Goal: Check status: Check status

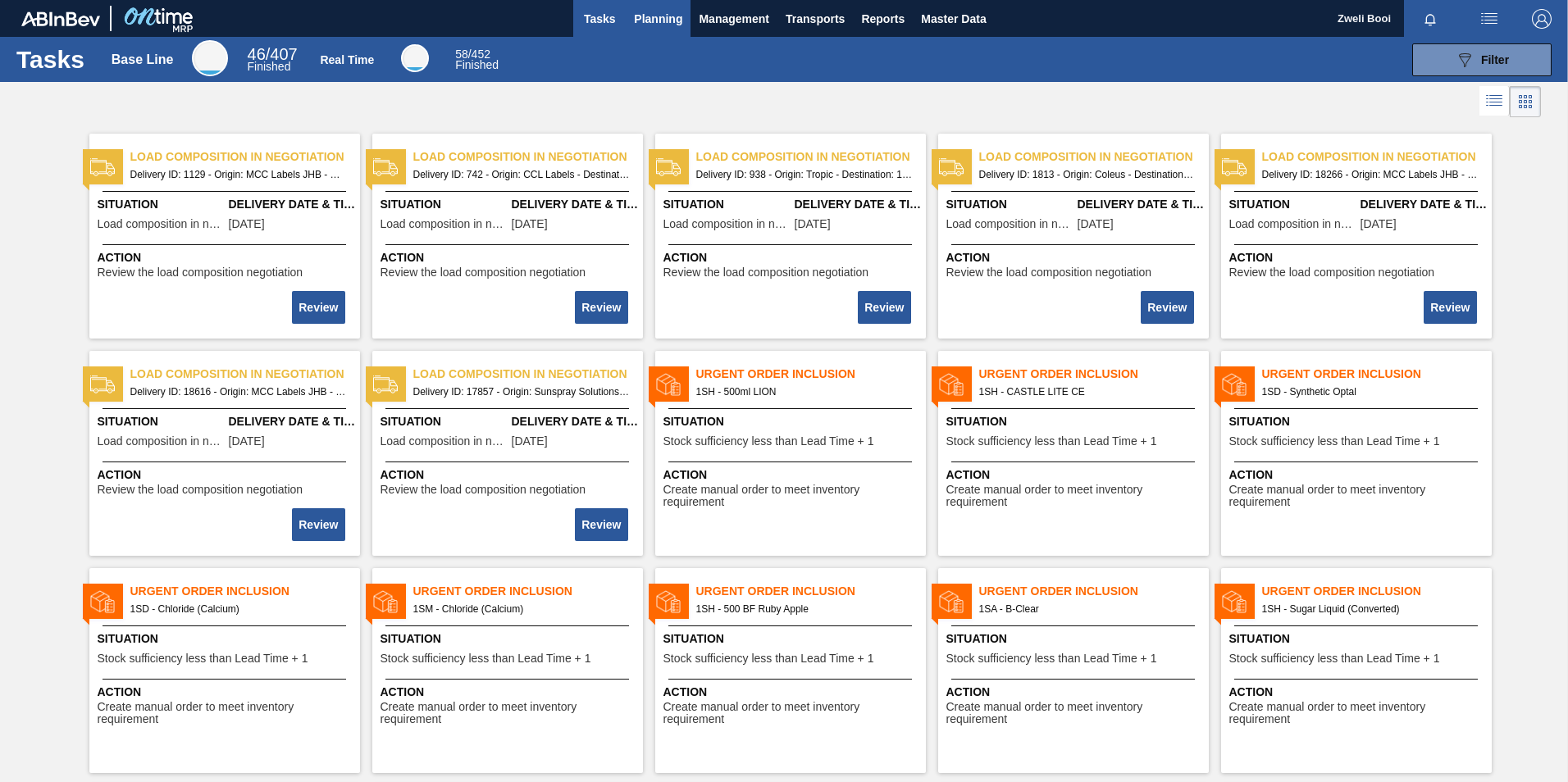
click at [645, 16] on span "Planning" at bounding box center [658, 19] width 49 height 20
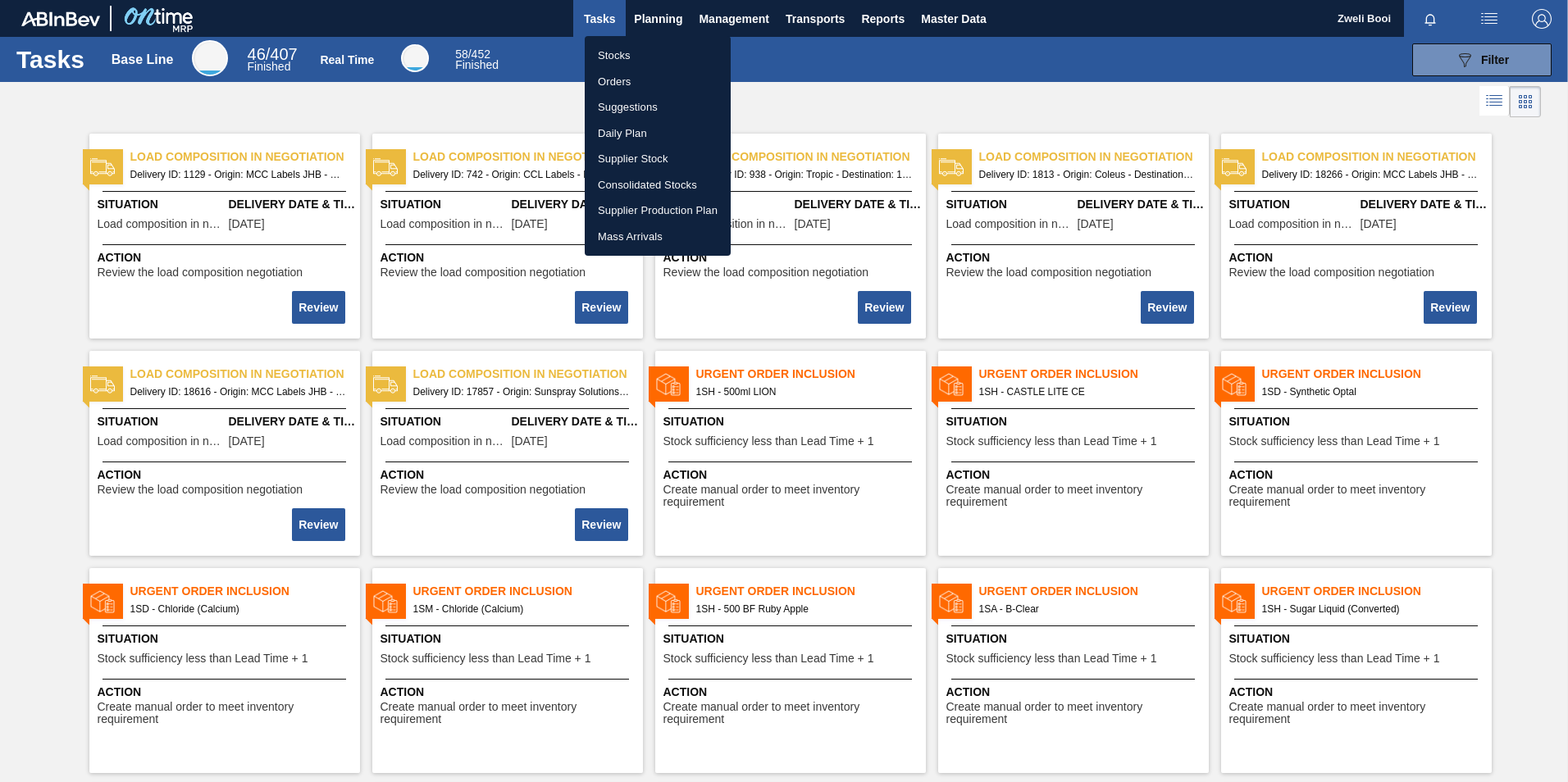
click at [632, 49] on li "Stocks" at bounding box center [657, 56] width 146 height 26
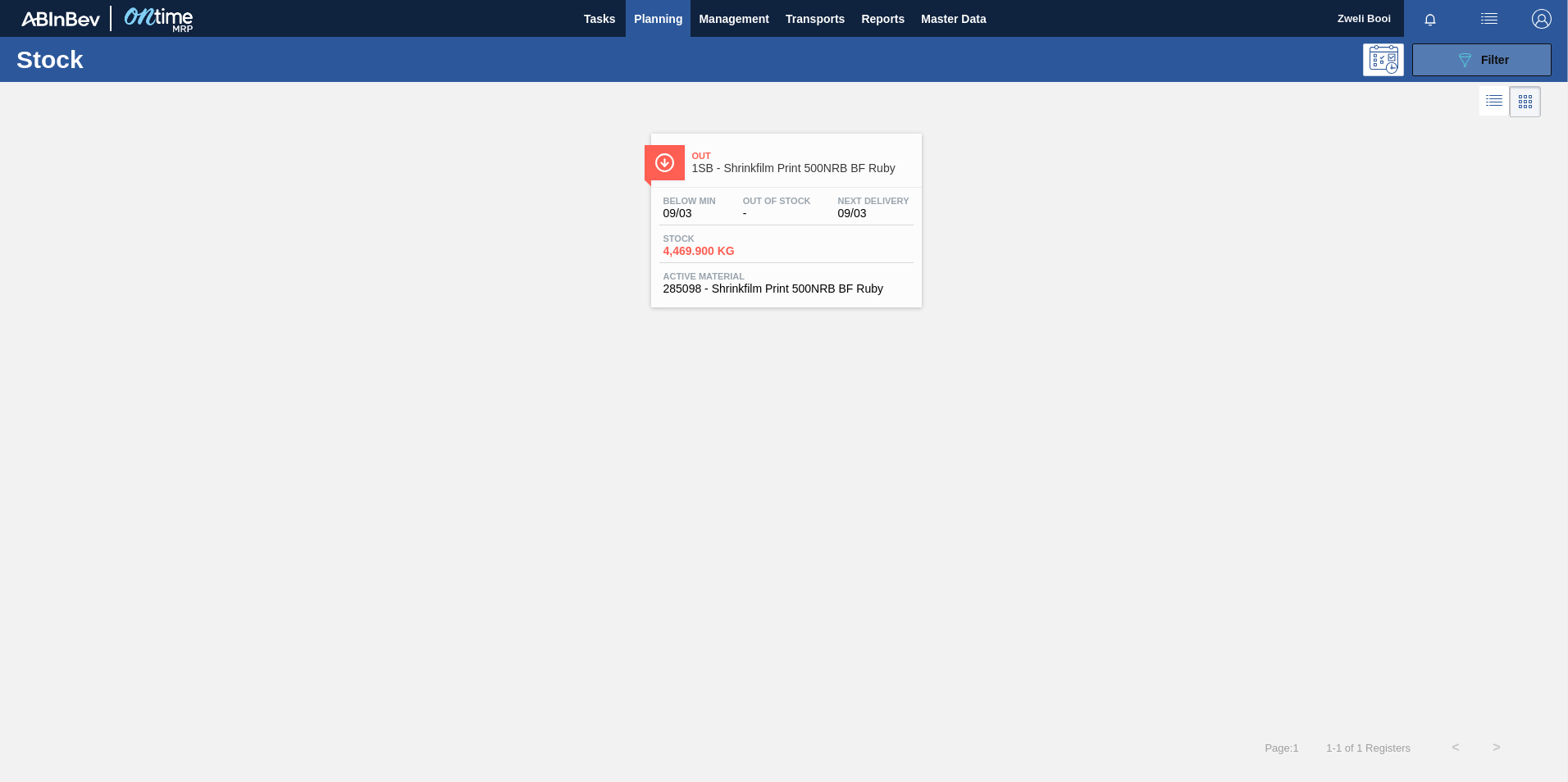
click at [1490, 47] on button "089F7B8B-B2A5-4AFE-B5C0-19BA573D28AC Filter" at bounding box center [1482, 60] width 139 height 33
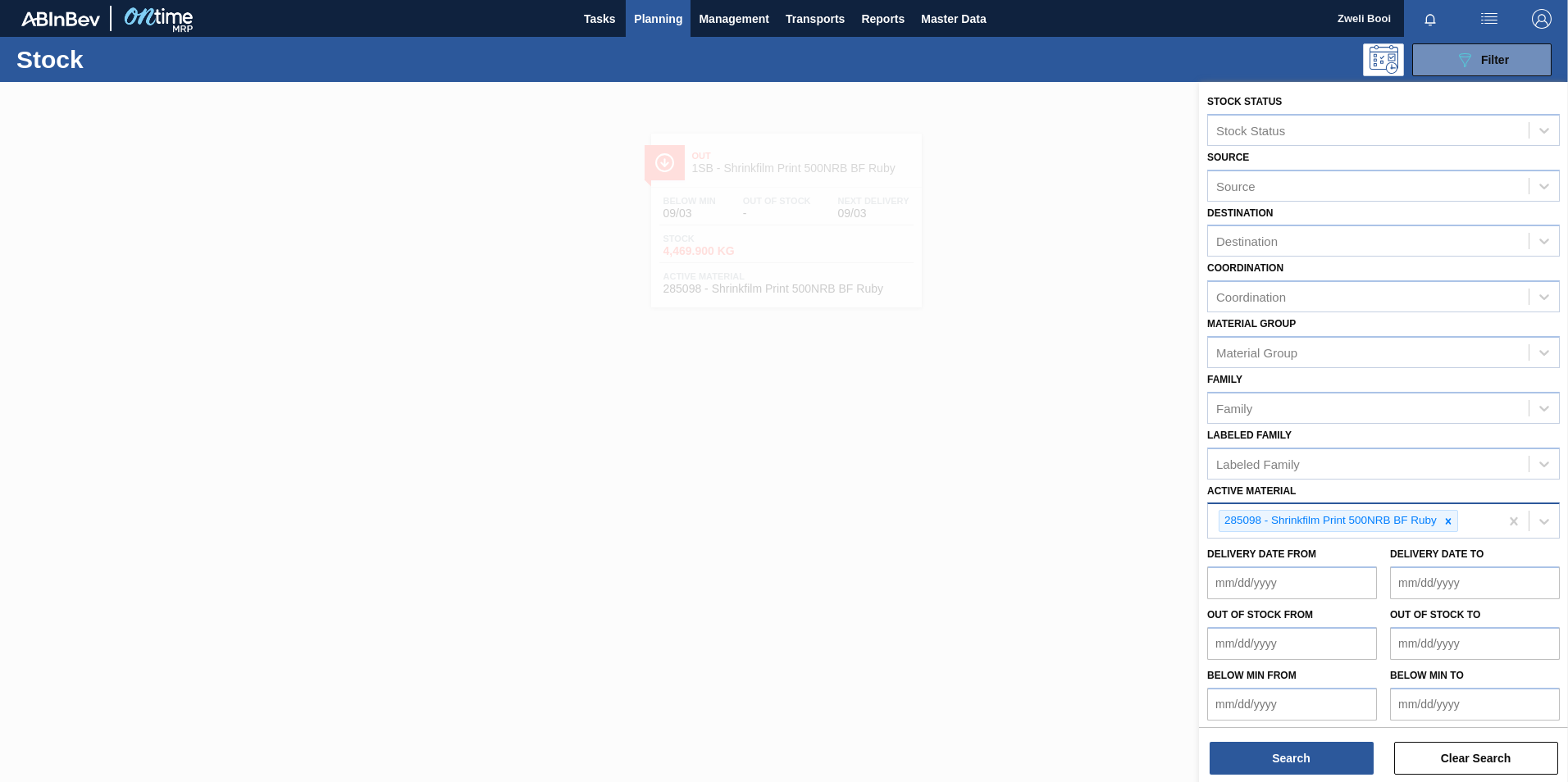
click at [1449, 524] on icon at bounding box center [1449, 521] width 12 height 12
paste Material "279076"
type Material "279076"
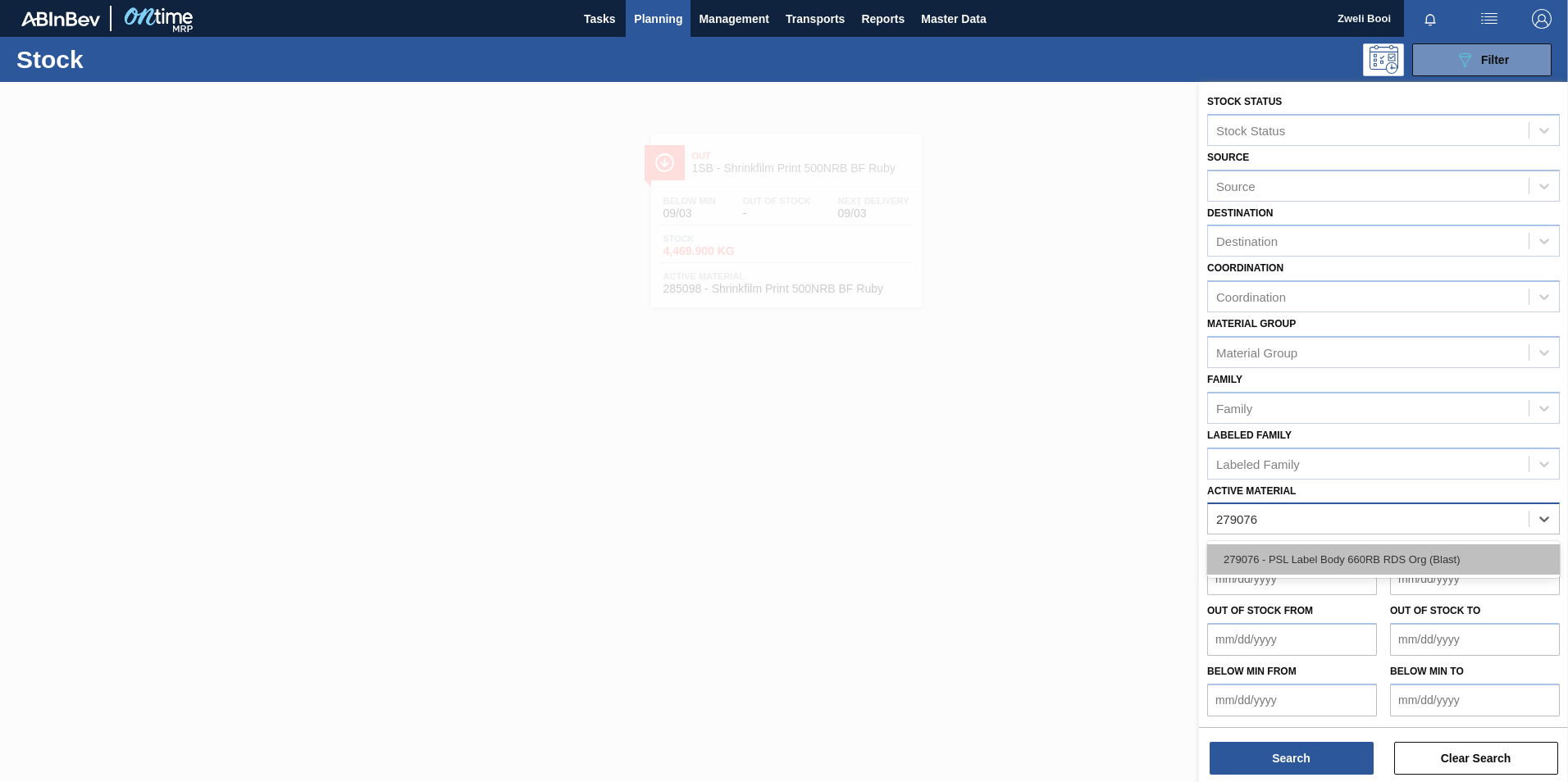
click at [1258, 561] on div "279076 - PSL Label Body 660RB RDS Org (Blast)" at bounding box center [1384, 559] width 352 height 30
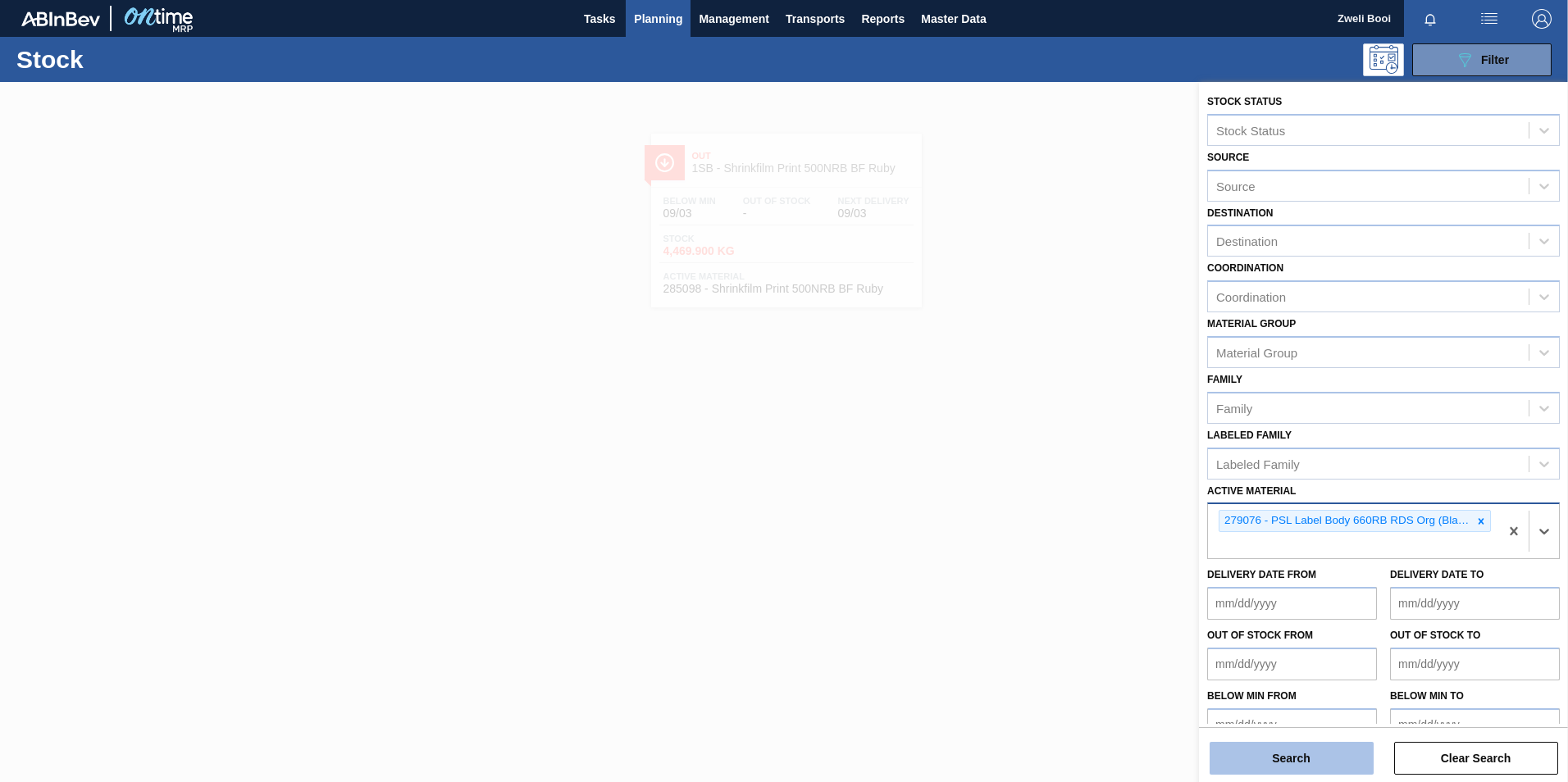
click at [1309, 754] on button "Search" at bounding box center [1291, 758] width 164 height 33
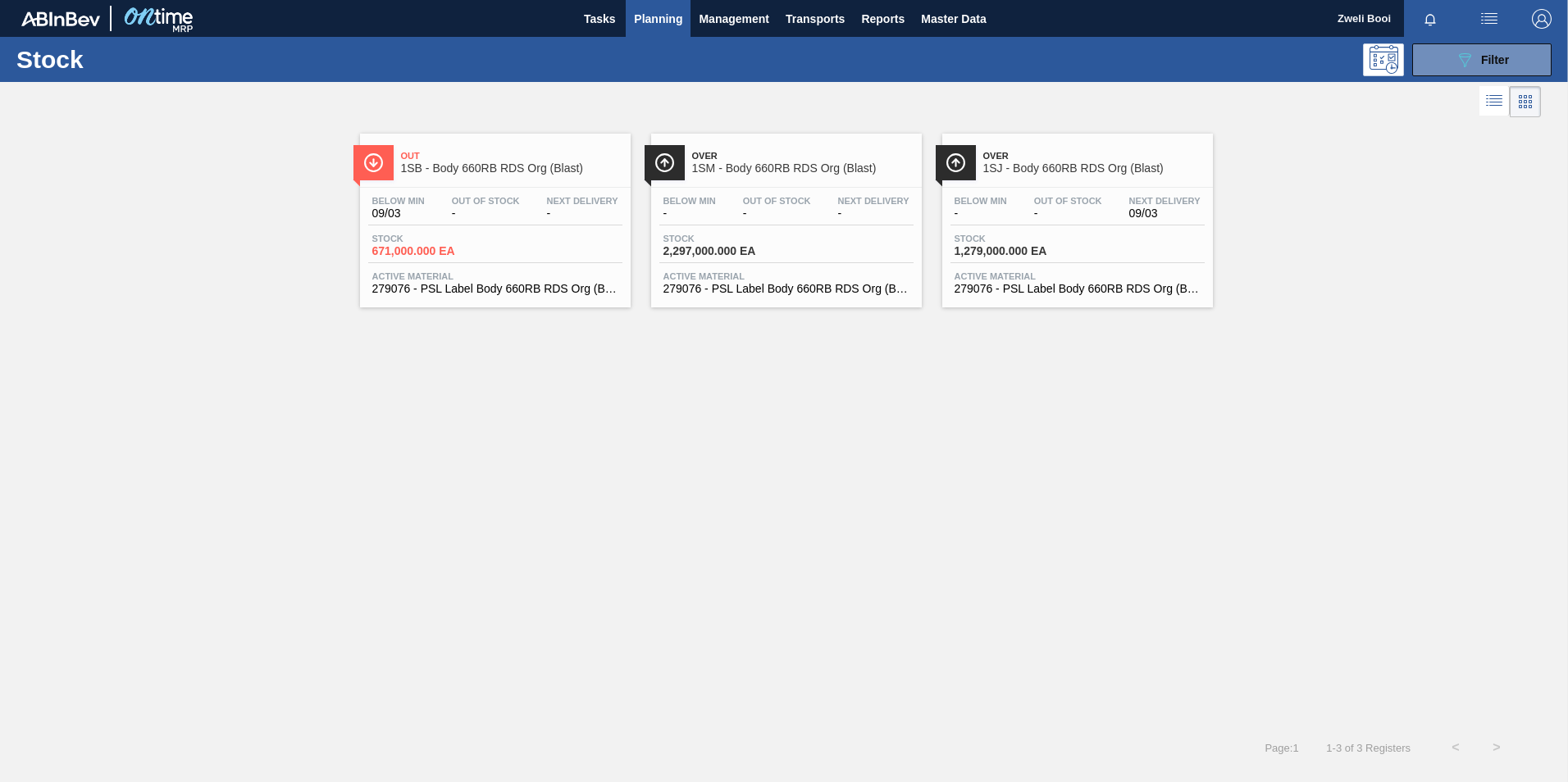
click at [494, 227] on div "Below Min 09/03 Out Of Stock - Next Delivery - Stock 671,000.000 EA Active Mate…" at bounding box center [495, 243] width 271 height 111
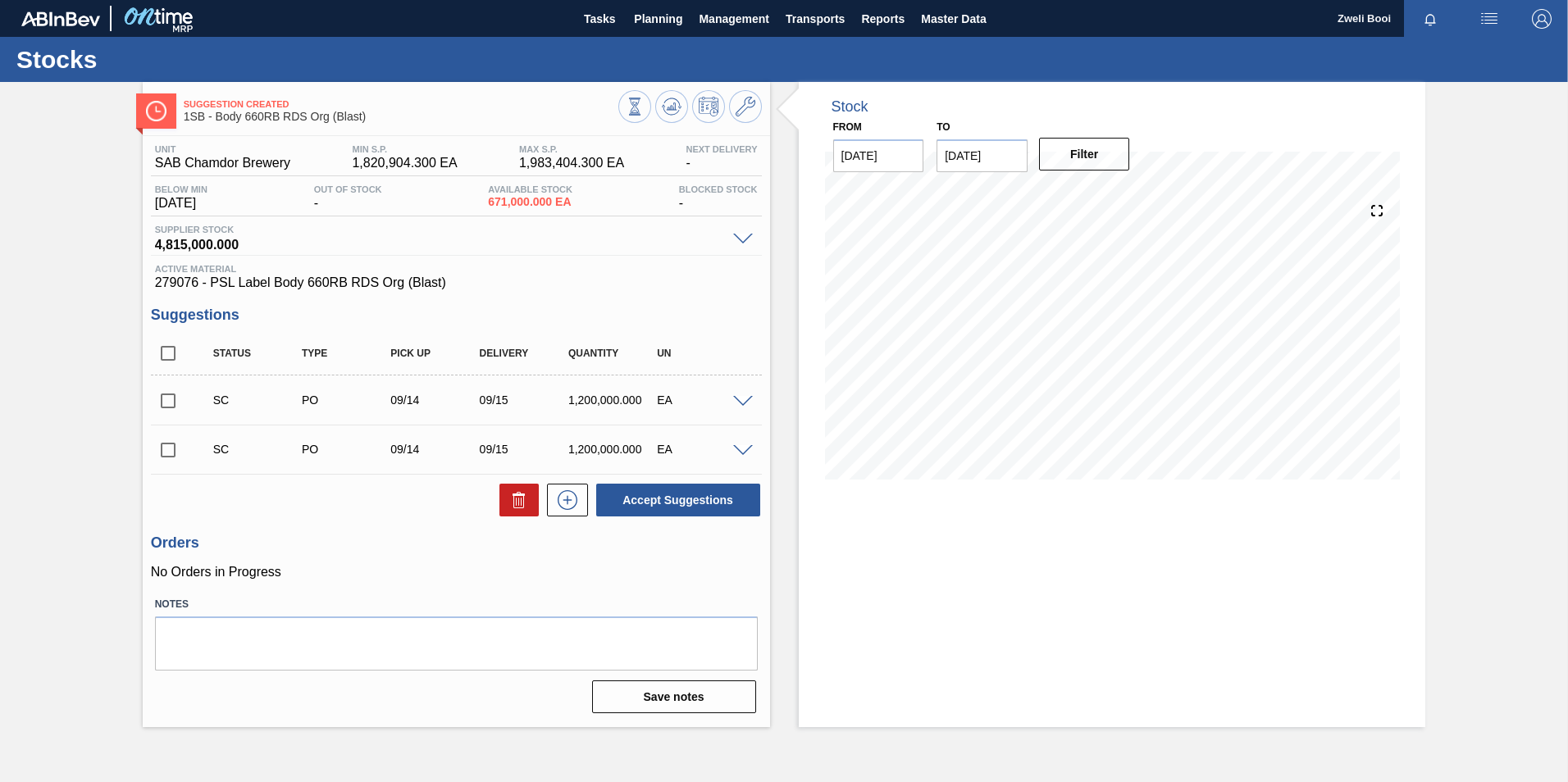
click at [743, 405] on span at bounding box center [743, 402] width 20 height 12
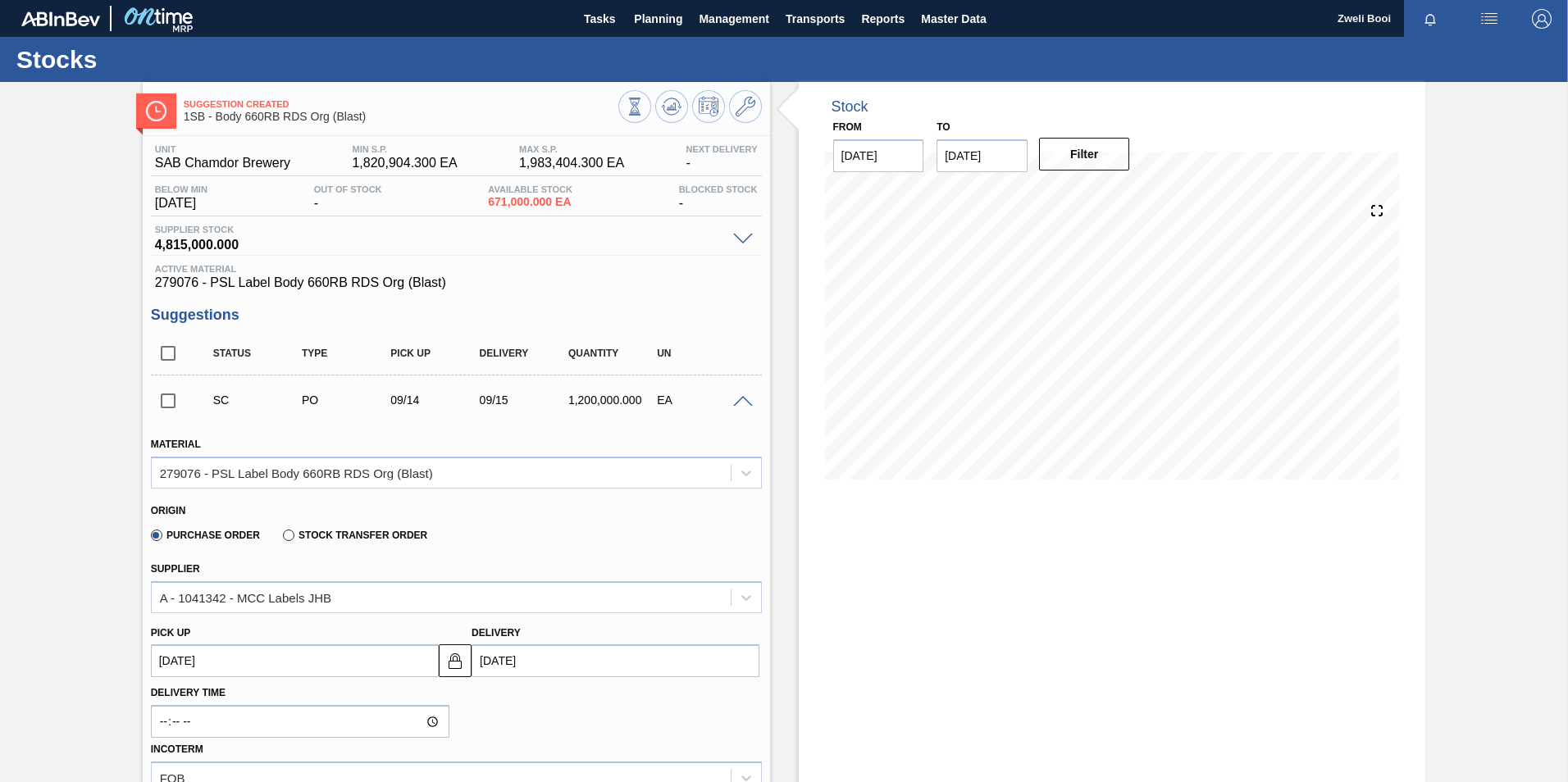
click at [740, 403] on span at bounding box center [743, 402] width 20 height 12
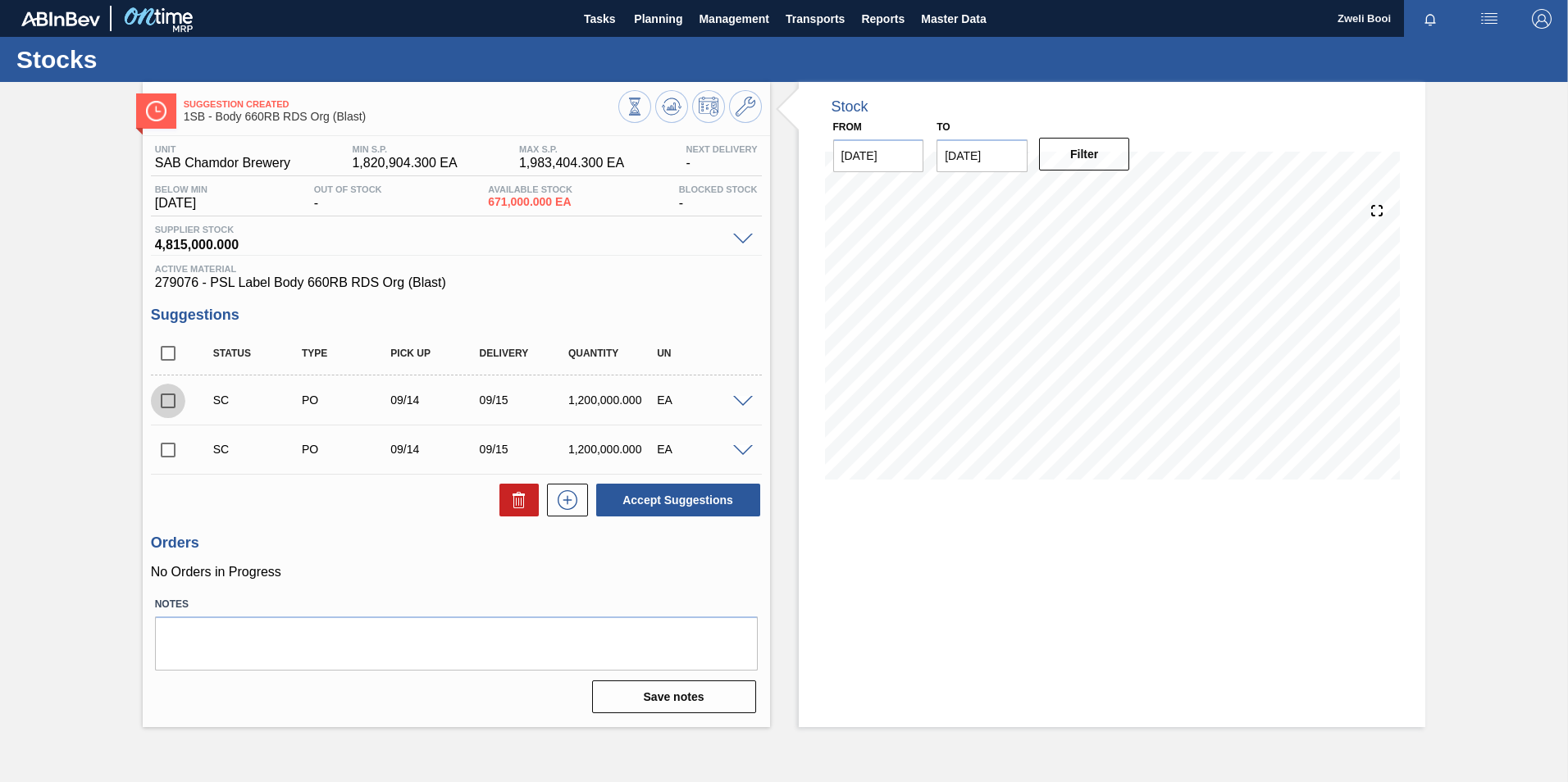
click at [161, 405] on input "checkbox" at bounding box center [168, 401] width 35 height 35
click at [719, 500] on button "Accept Suggestions" at bounding box center [678, 500] width 164 height 33
checkbox input "false"
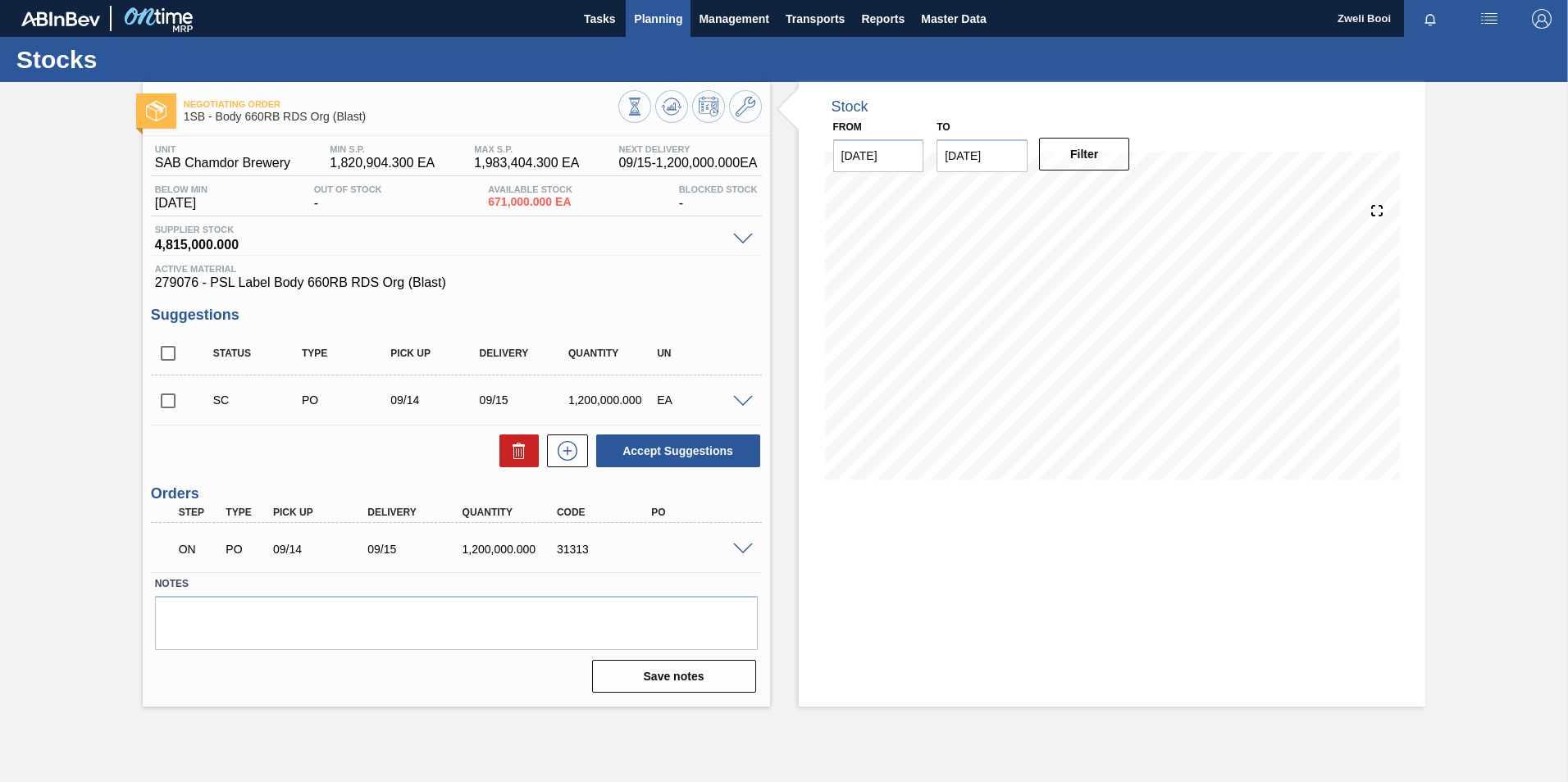
click at [660, 21] on span "Planning" at bounding box center [658, 19] width 49 height 20
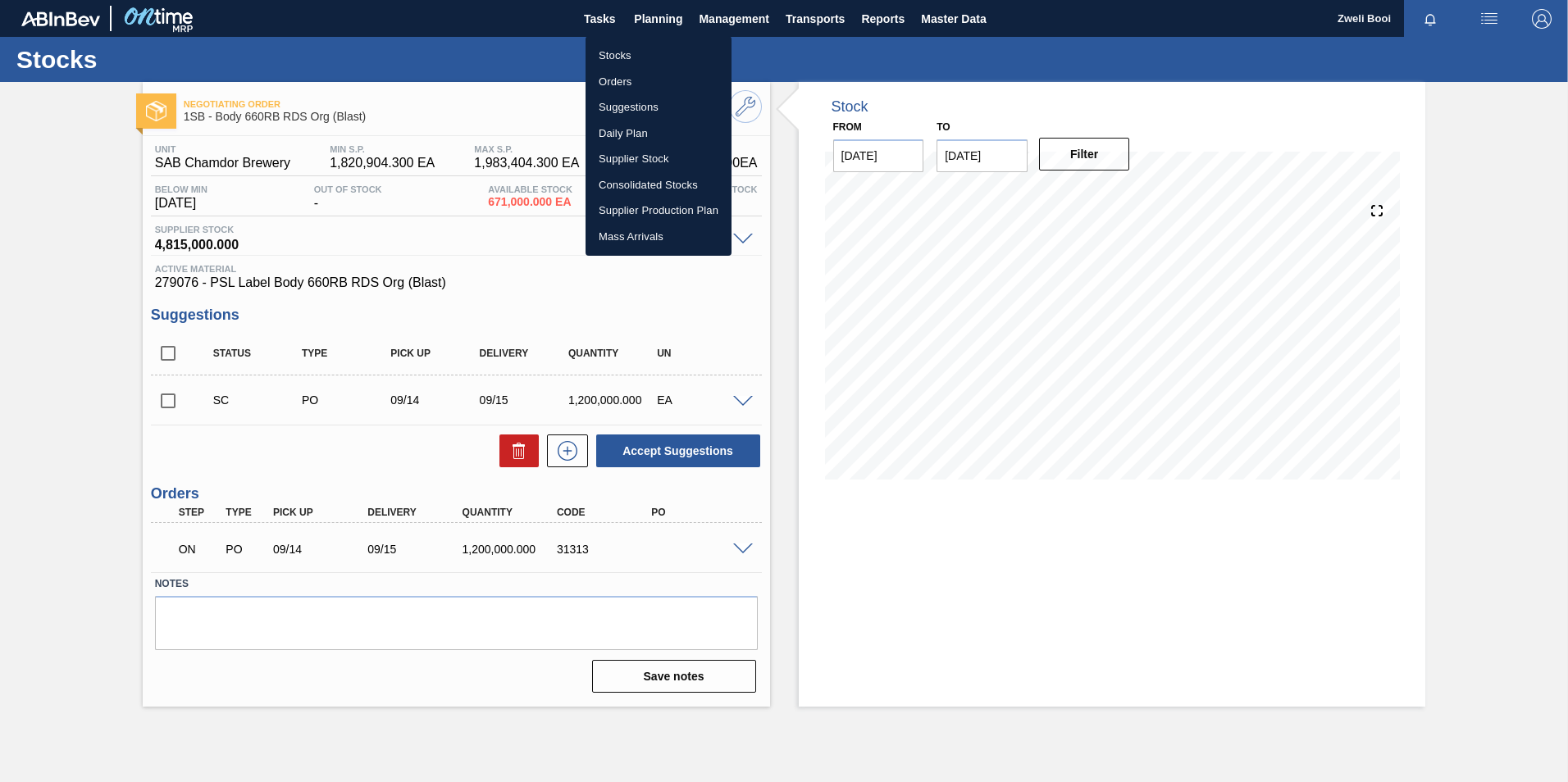
click at [631, 58] on li "Stocks" at bounding box center [658, 56] width 146 height 26
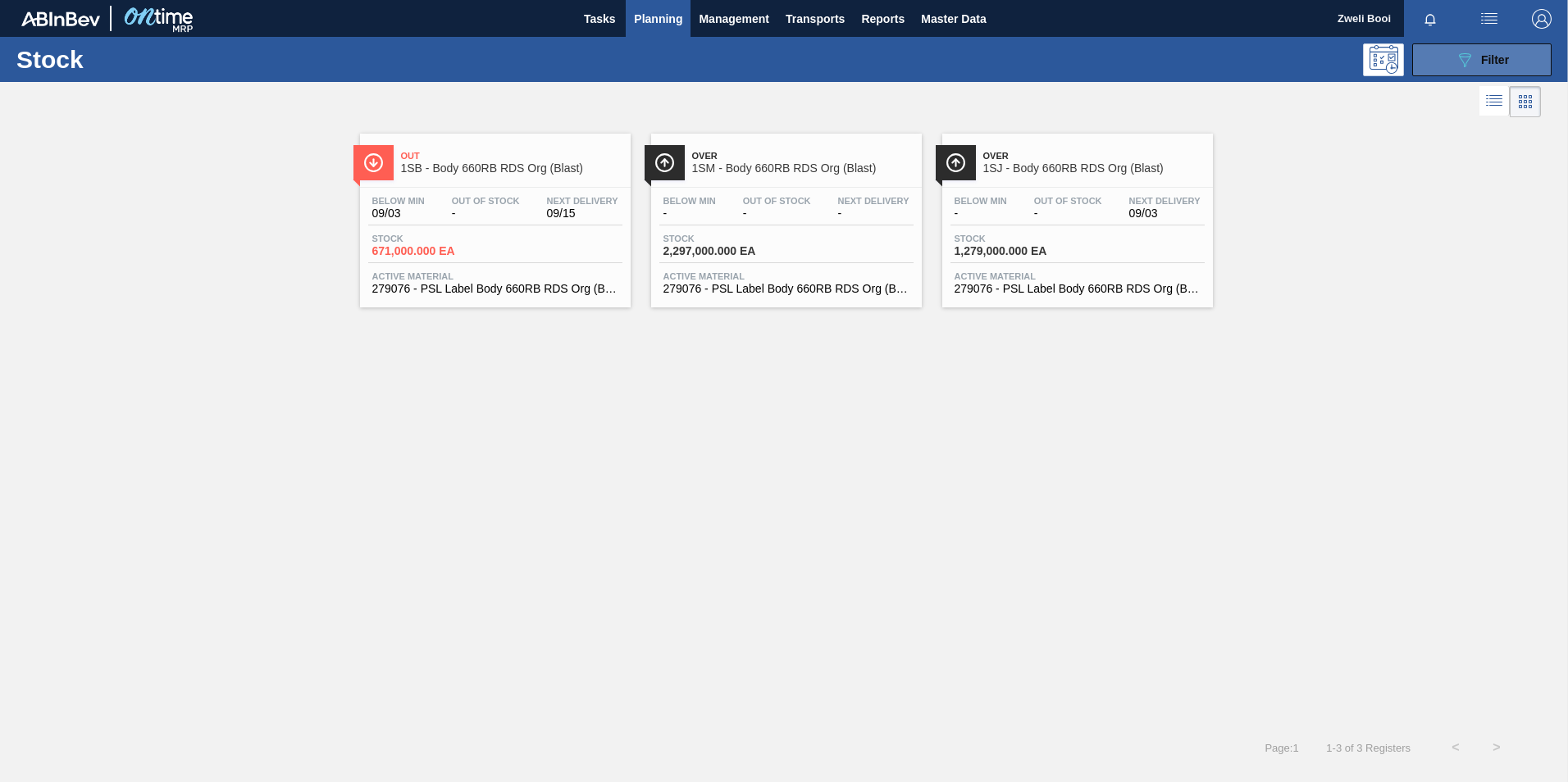
click at [1493, 63] on span "Filter" at bounding box center [1496, 60] width 28 height 13
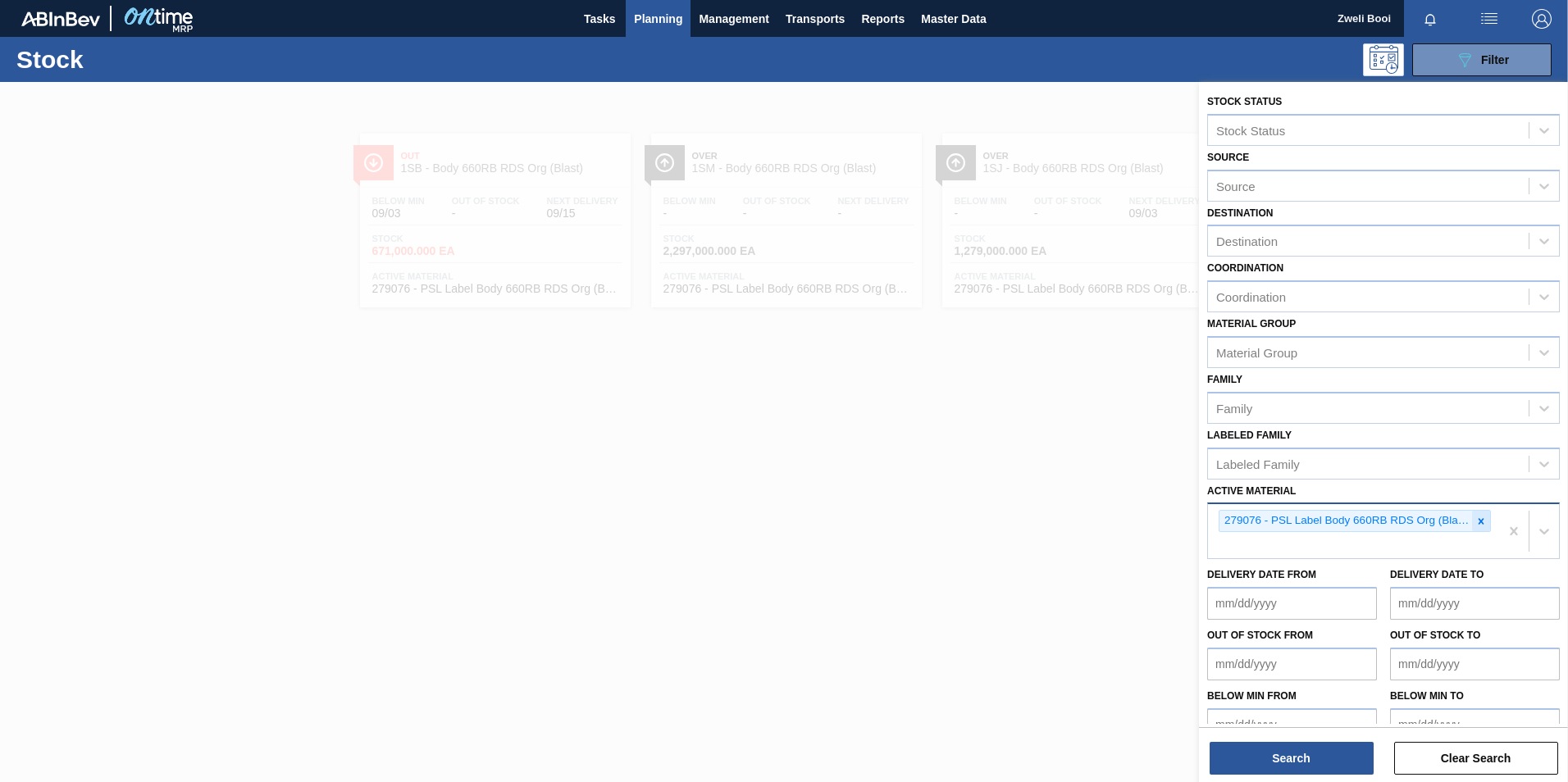
click at [1477, 521] on icon at bounding box center [1482, 521] width 12 height 12
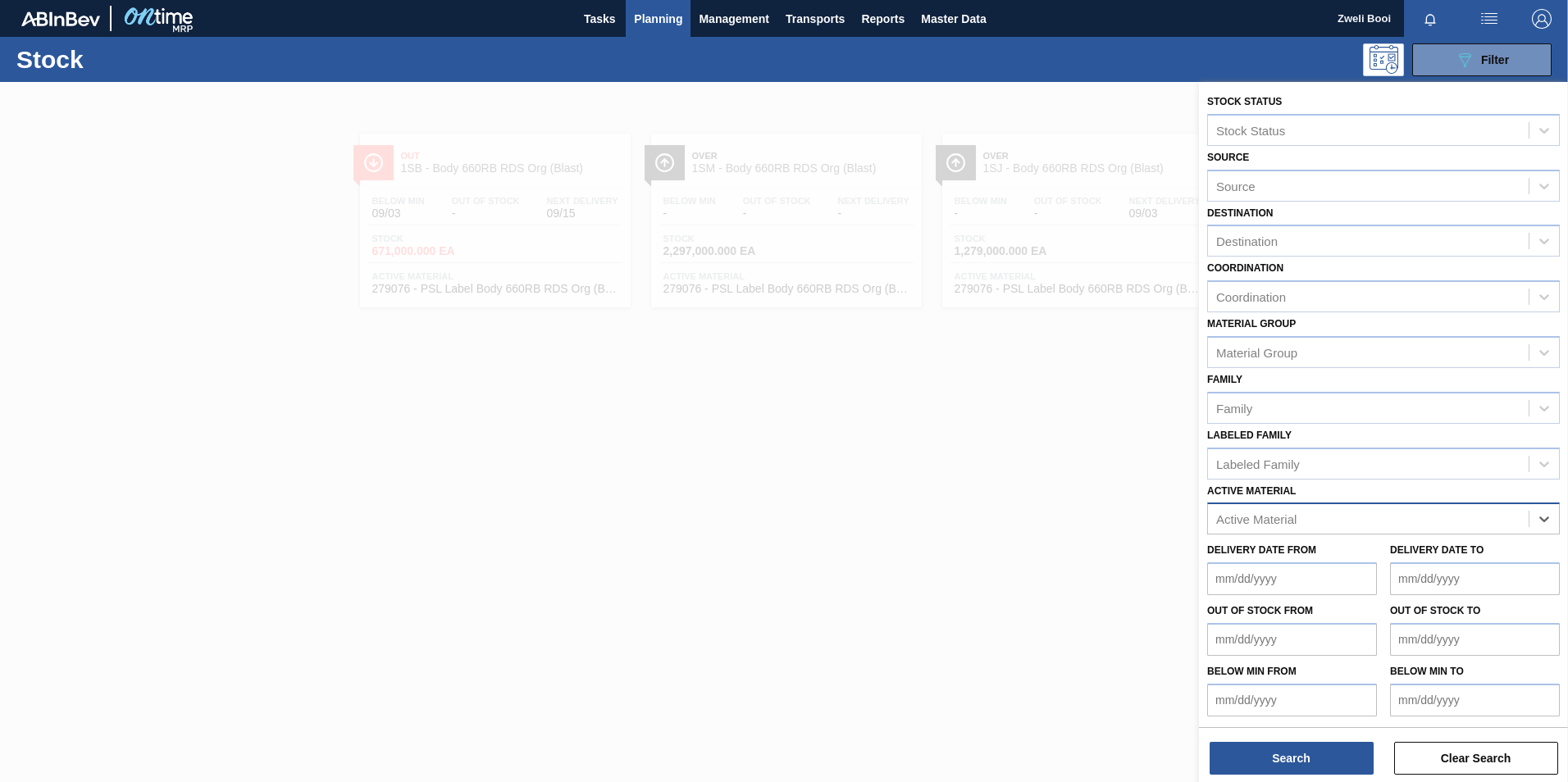
paste Material "284182"
type Material "284182"
click at [1385, 552] on div "284182 - Label Neck 660RB RDS P (ABV)" at bounding box center [1384, 559] width 352 height 30
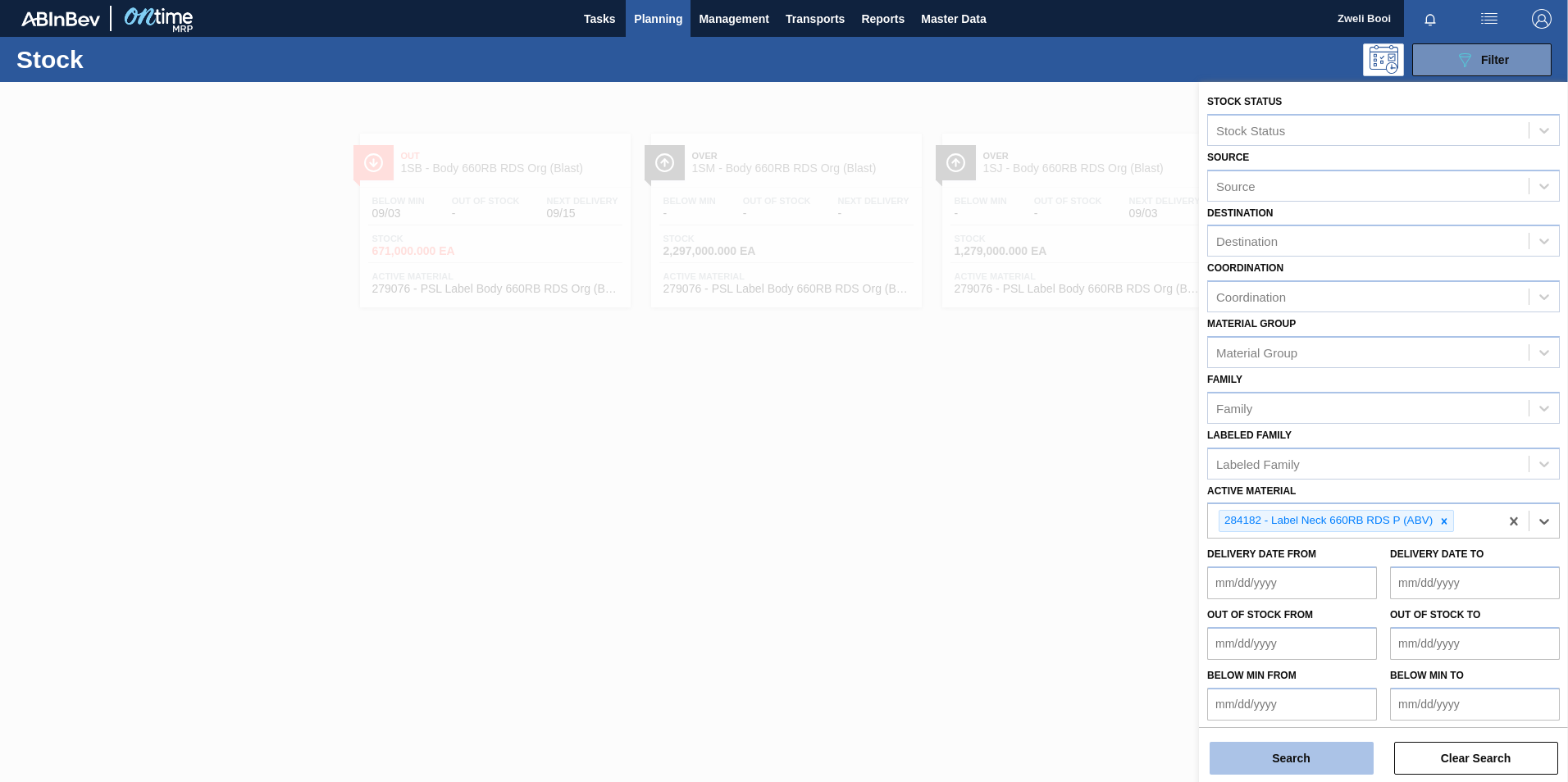
click at [1298, 768] on button "Search" at bounding box center [1291, 758] width 164 height 33
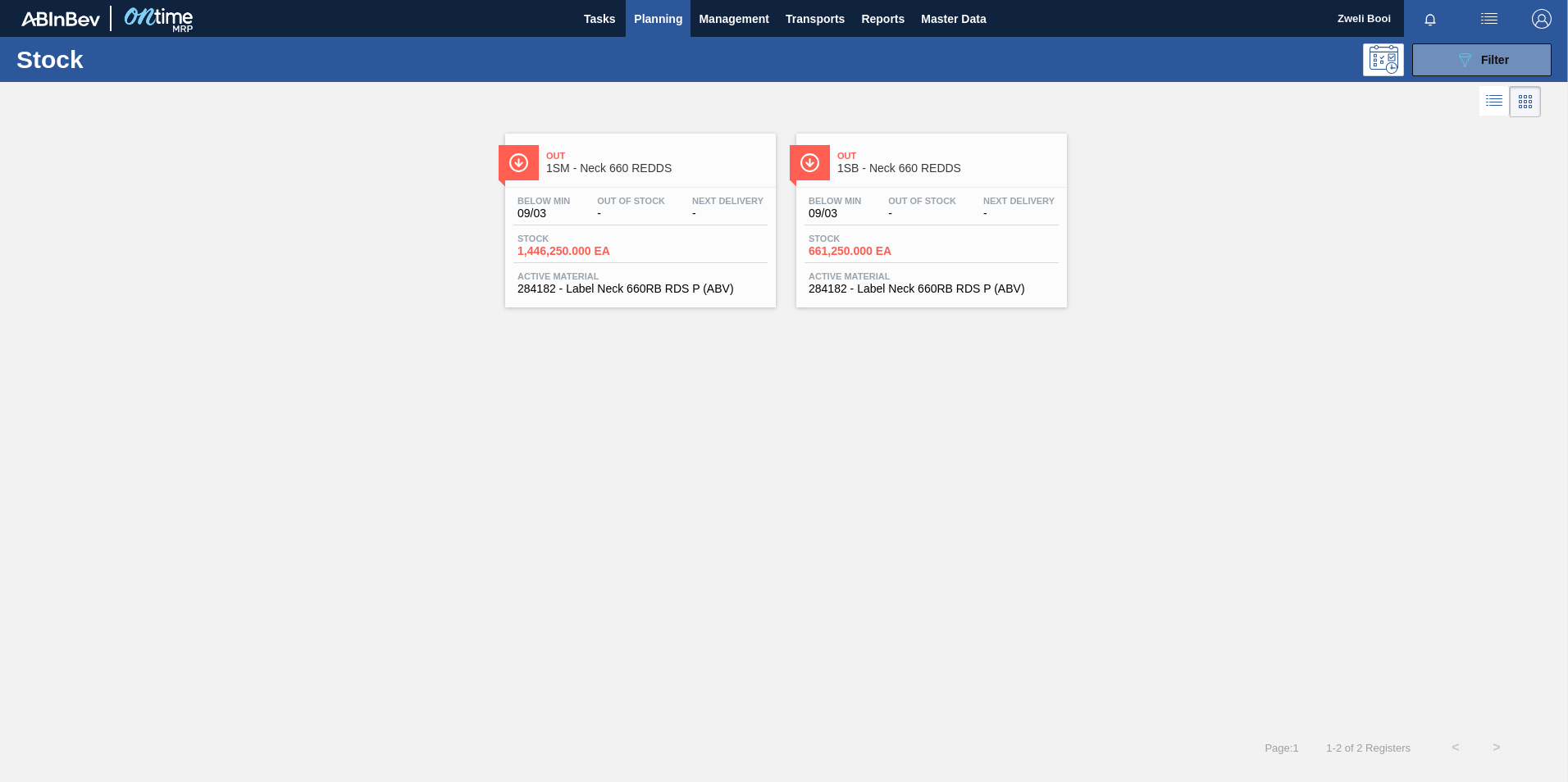
click at [902, 240] on span "Stock" at bounding box center [866, 239] width 114 height 10
